Goal: Complete application form

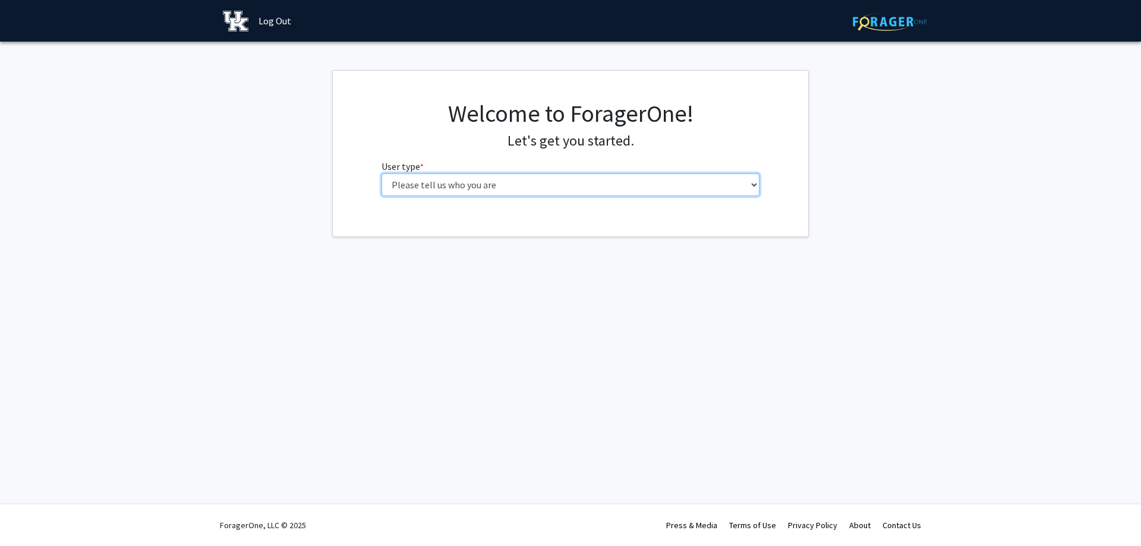
click at [516, 184] on select "Please tell us who you are Undergraduate Student Master's Student Doctoral Cand…" at bounding box center [571, 185] width 379 height 23
select select "1: undergrad"
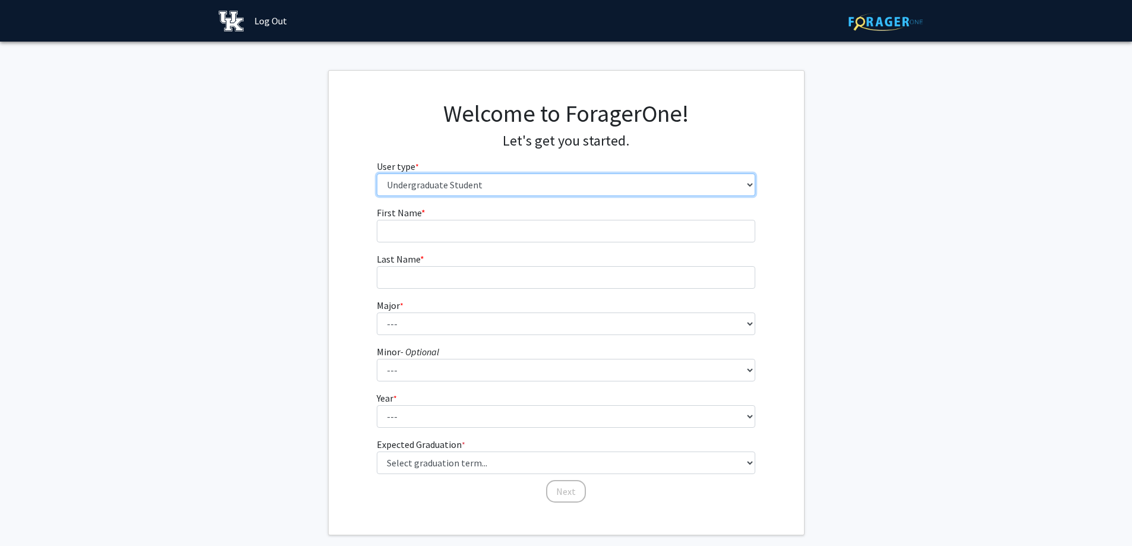
click at [660, 188] on select "Please tell us who you are Undergraduate Student Master's Student Doctoral Cand…" at bounding box center [566, 185] width 379 height 23
click at [273, 36] on link "Log Out" at bounding box center [270, 21] width 45 height 42
